Goal: Browse casually: Explore the website without a specific task or goal

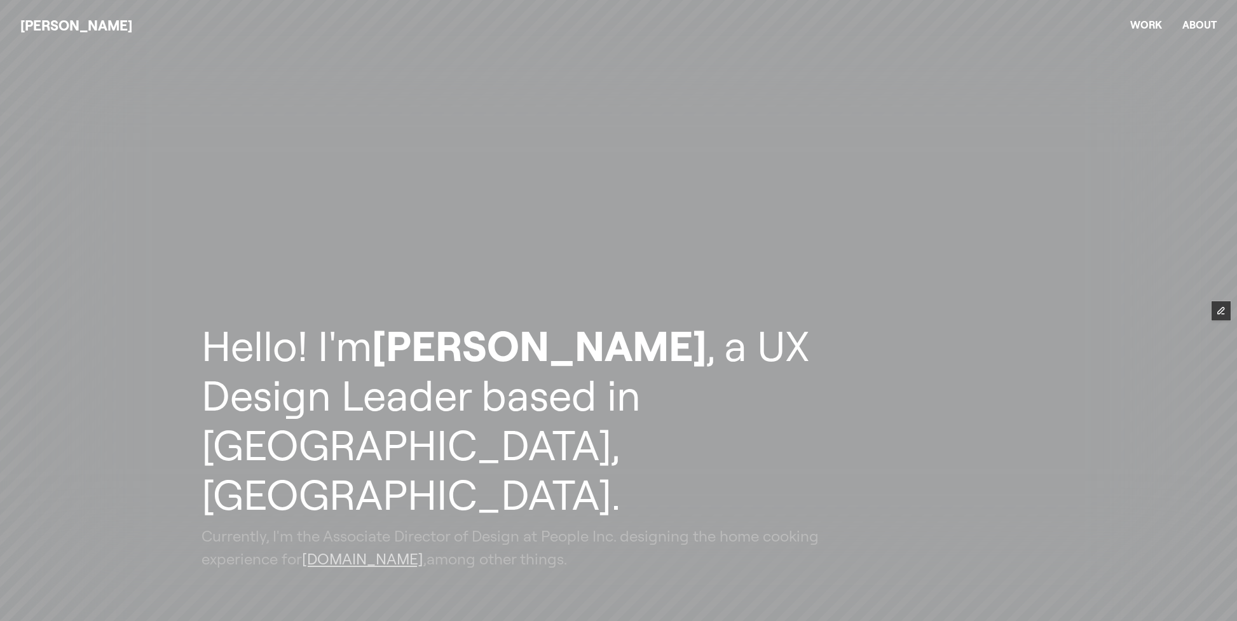
click at [1033, 223] on header "Hello! I'm [PERSON_NAME] , a UX Design Leader based in [GEOGRAPHIC_DATA], [GEOG…" at bounding box center [618, 310] width 1237 height 621
drag, startPoint x: 155, startPoint y: 56, endPoint x: 163, endPoint y: 54, distance: 8.5
click at [163, 54] on header "Hello! I'm [PERSON_NAME] , a UX Design Leader based in [GEOGRAPHIC_DATA], [GEOG…" at bounding box center [618, 310] width 1237 height 621
click at [772, 619] on header "Hello! I'm [PERSON_NAME] , a UX Design Leader based in [GEOGRAPHIC_DATA], [GEOG…" at bounding box center [618, 310] width 1237 height 621
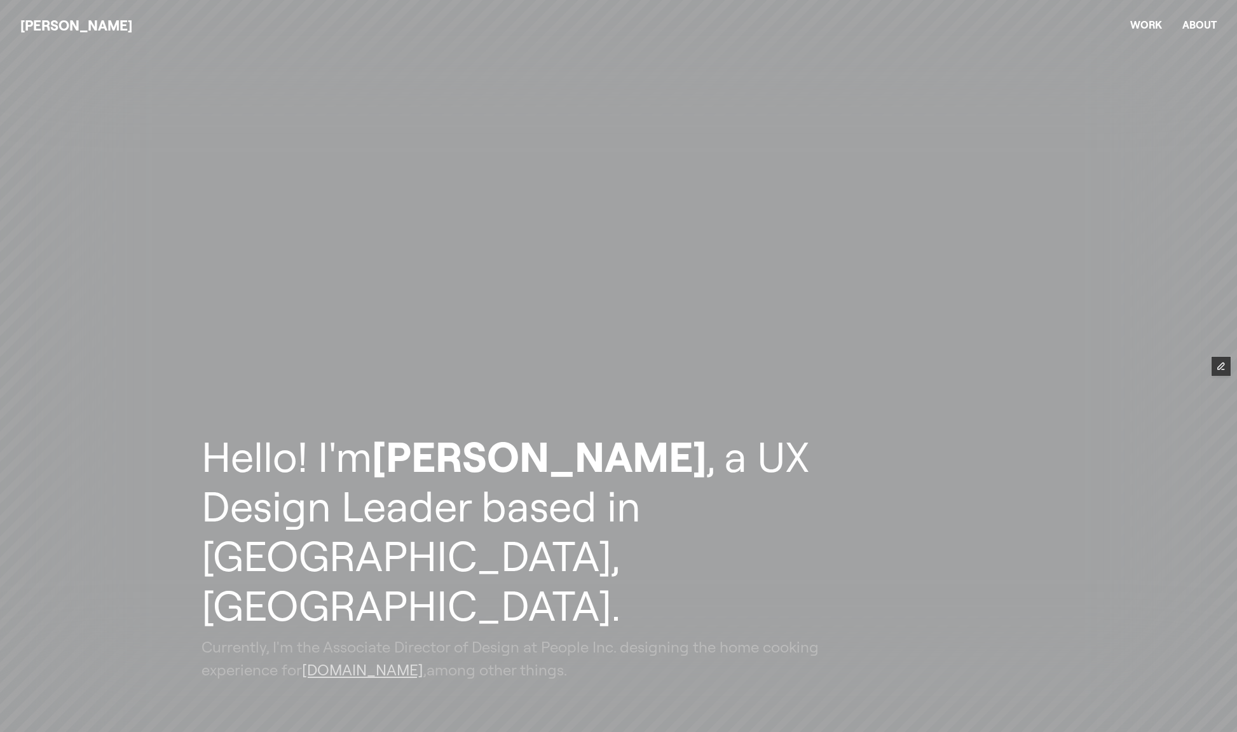
click at [724, 90] on header "Hello! I'm [PERSON_NAME] , a UX Design Leader based in [GEOGRAPHIC_DATA], [GEOG…" at bounding box center [618, 366] width 1237 height 732
